Goal: Task Accomplishment & Management: Use online tool/utility

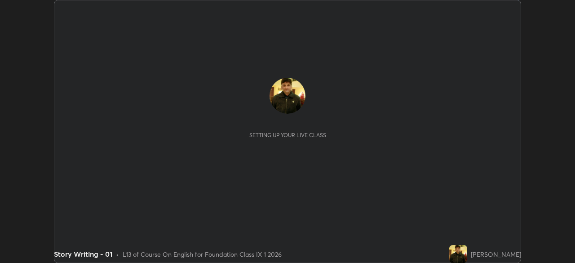
scroll to position [263, 575]
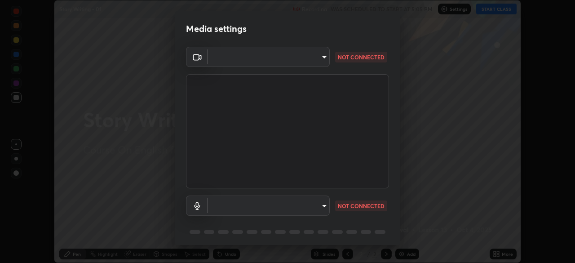
type input "bb042f4cef02672c8476b3eb7f28b41a7a7948f490d26ebfcad6535361d2bffd"
type input "ff297609218b484df7a572b23aedce6778efdee4d86fe4d36753cf0347c012ea"
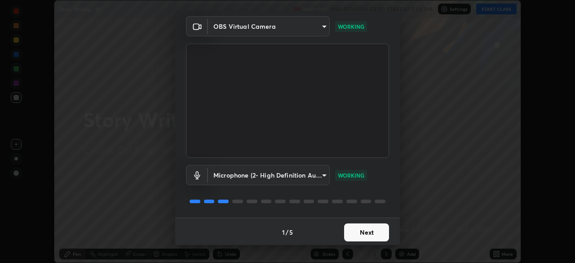
scroll to position [32, 0]
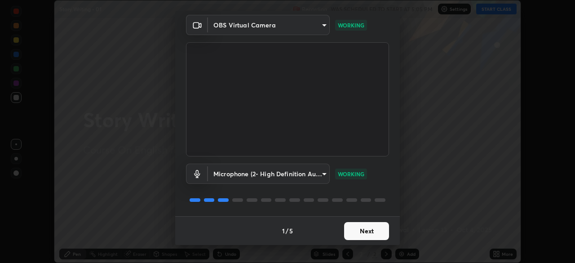
click at [380, 232] on button "Next" at bounding box center [366, 231] width 45 height 18
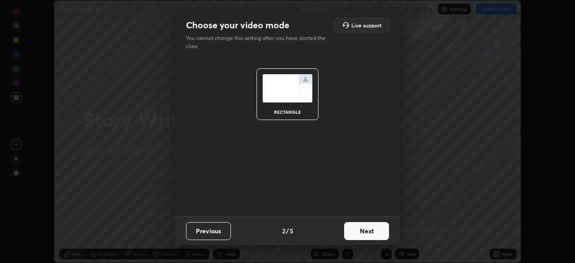
scroll to position [0, 0]
click at [383, 230] on button "Next" at bounding box center [366, 231] width 45 height 18
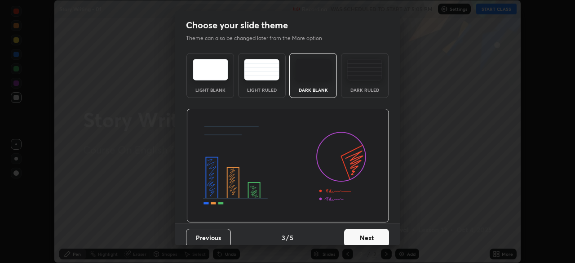
click at [383, 235] on button "Next" at bounding box center [366, 238] width 45 height 18
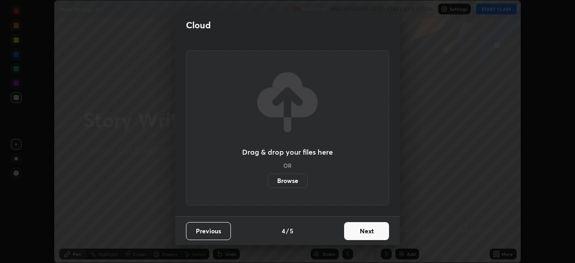
click at [384, 232] on button "Next" at bounding box center [366, 231] width 45 height 18
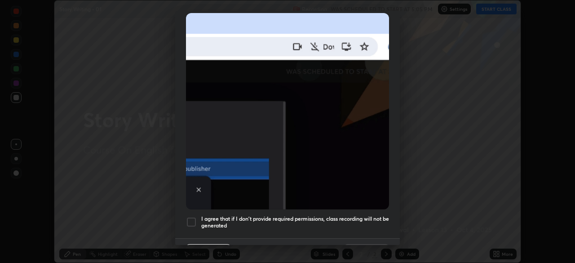
scroll to position [198, 0]
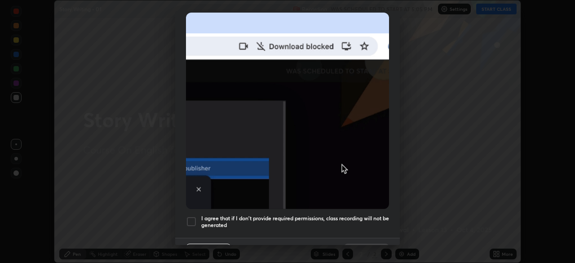
click at [195, 216] on div at bounding box center [191, 221] width 11 height 11
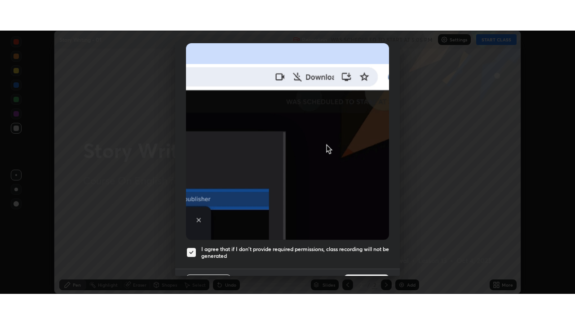
scroll to position [215, 0]
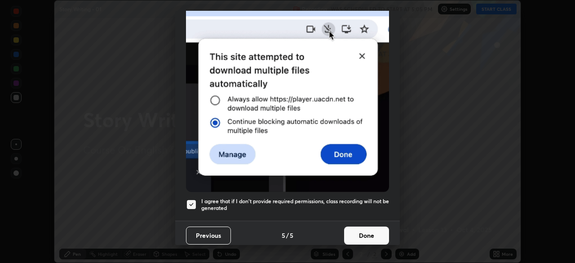
click at [377, 229] on button "Done" at bounding box center [366, 235] width 45 height 18
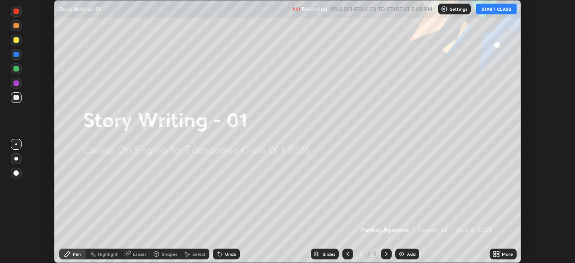
click at [506, 253] on div "More" at bounding box center [507, 254] width 11 height 4
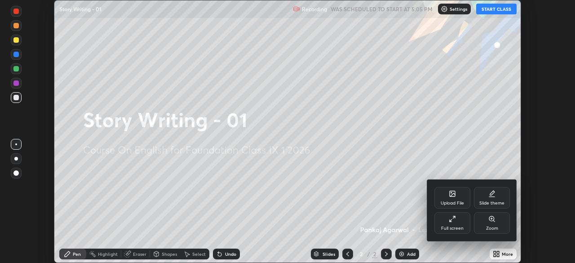
click at [467, 249] on div at bounding box center [287, 131] width 575 height 263
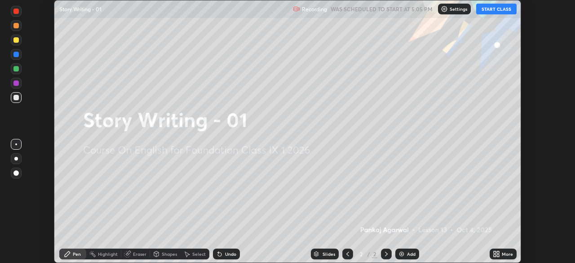
click at [501, 254] on div "More" at bounding box center [503, 254] width 27 height 11
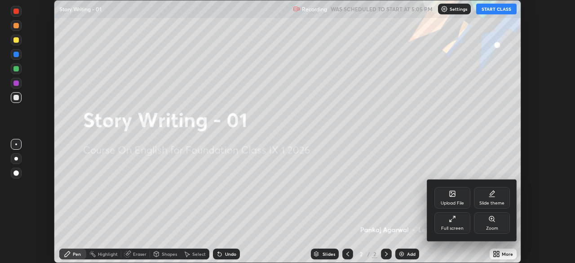
click at [455, 226] on div "Full screen" at bounding box center [452, 228] width 22 height 4
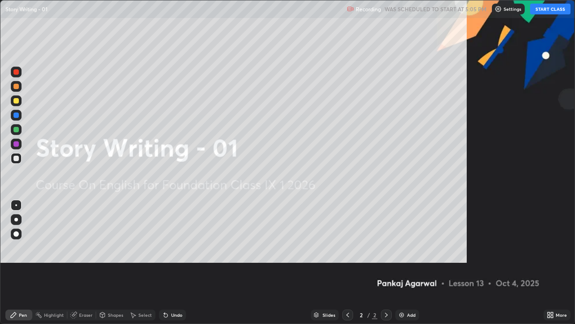
scroll to position [324, 575]
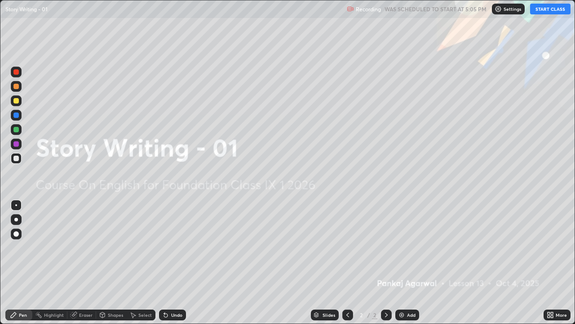
click at [548, 11] on button "START CLASS" at bounding box center [550, 9] width 40 height 11
click at [557, 262] on div "More" at bounding box center [561, 314] width 11 height 4
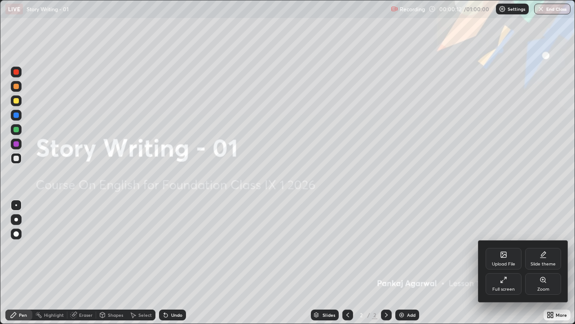
click at [410, 262] on div at bounding box center [287, 162] width 575 height 324
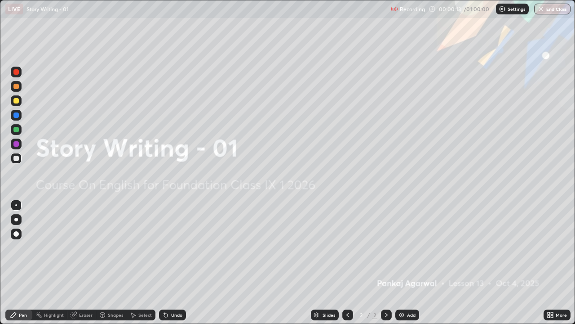
click at [413, 262] on div "Add" at bounding box center [411, 314] width 9 height 4
